Goal: Task Accomplishment & Management: Manage account settings

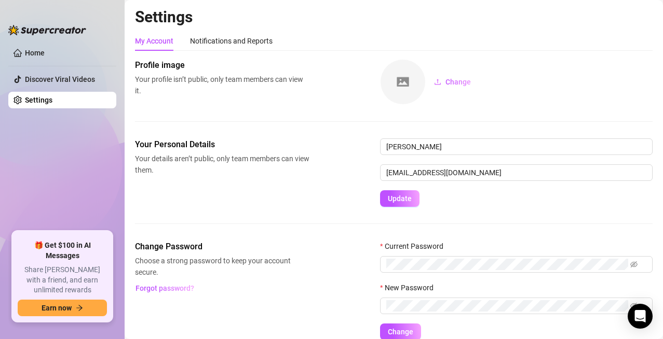
click at [381, 28] on div "Settings My Account Notifications and Reports Profile image Your profile isn’t …" at bounding box center [394, 180] width 518 height 346
